Goal: Task Accomplishment & Management: Use online tool/utility

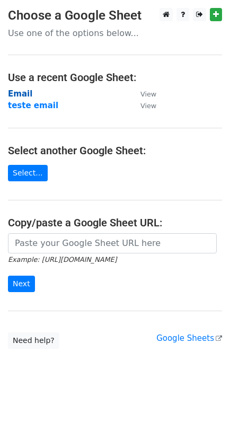
click at [15, 91] on strong "Email" at bounding box center [20, 94] width 24 height 10
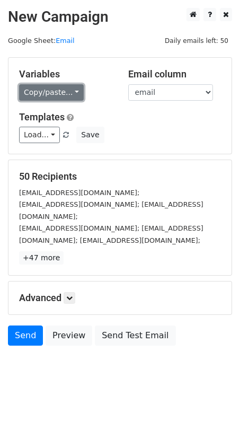
click at [64, 96] on link "Copy/paste..." at bounding box center [51, 92] width 65 height 16
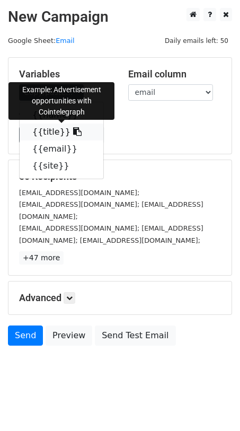
click at [53, 128] on link "{{title}}" at bounding box center [62, 132] width 84 height 17
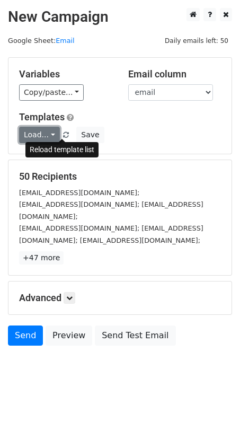
click at [45, 134] on link "Load..." at bounding box center [39, 135] width 41 height 16
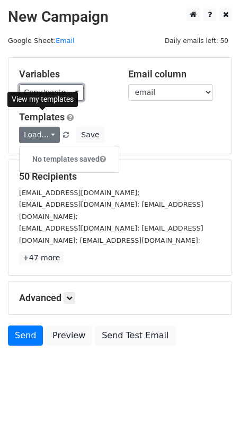
click at [46, 95] on link "Copy/paste..." at bounding box center [51, 92] width 65 height 16
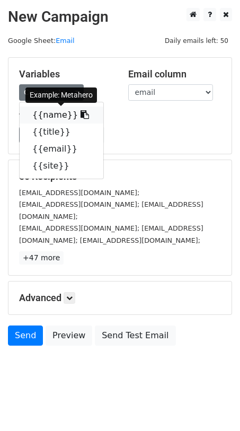
click at [54, 117] on link "{{name}}" at bounding box center [62, 115] width 84 height 17
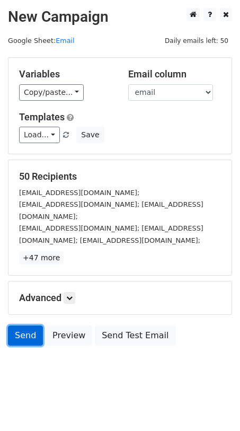
click at [25, 326] on link "Send" at bounding box center [25, 336] width 35 height 20
